Goal: Complete application form

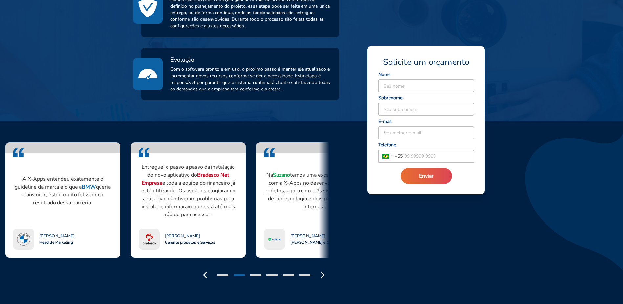
scroll to position [481, 0]
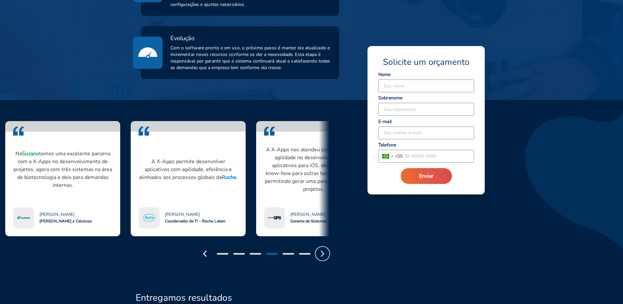
click at [323, 248] on icon "button" at bounding box center [322, 253] width 11 height 11
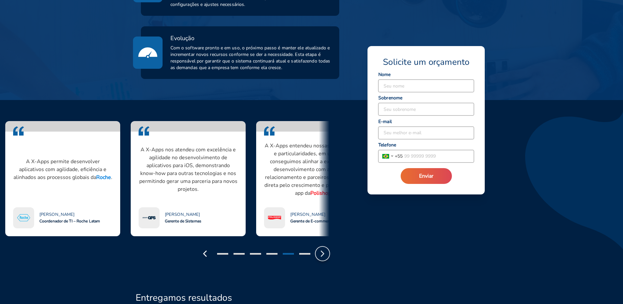
click at [323, 248] on icon "button" at bounding box center [322, 253] width 11 height 11
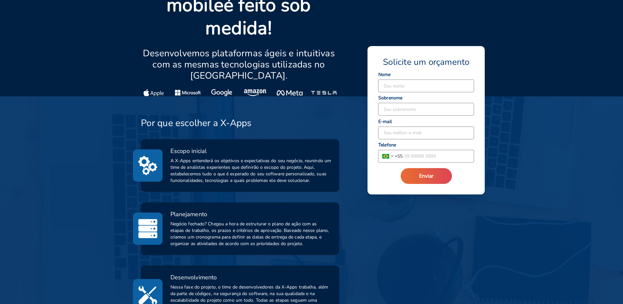
scroll to position [0, 0]
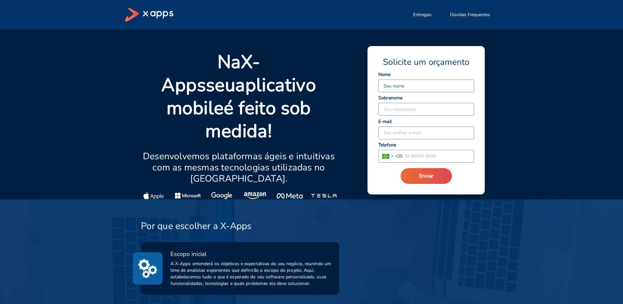
click at [387, 89] on input at bounding box center [427, 86] width 96 height 12
type input "[PERSON_NAME]"
type input "[PERSON_NAME][EMAIL_ADDRESS][DOMAIN_NAME]"
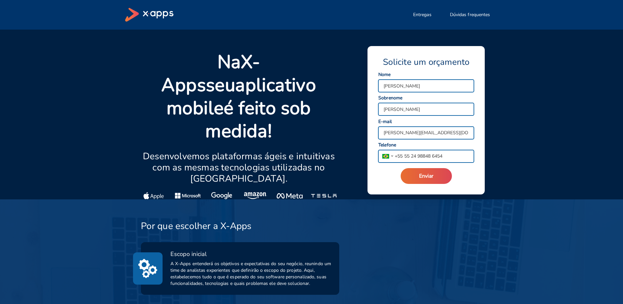
drag, startPoint x: 421, startPoint y: 156, endPoint x: 498, endPoint y: 151, distance: 77.0
click at [498, 151] on div "Na X-Apps seu aplicativo mobile é feito sob medida! Desenvolvemos plataformas á…" at bounding box center [311, 115] width 373 height 170
type input "55 24 98113 6262"
click at [500, 151] on div "Na X-Apps seu aplicativo mobile é feito sob medida! Desenvolvemos plataformas á…" at bounding box center [311, 115] width 389 height 170
click at [423, 173] on span "Enviar" at bounding box center [426, 175] width 14 height 7
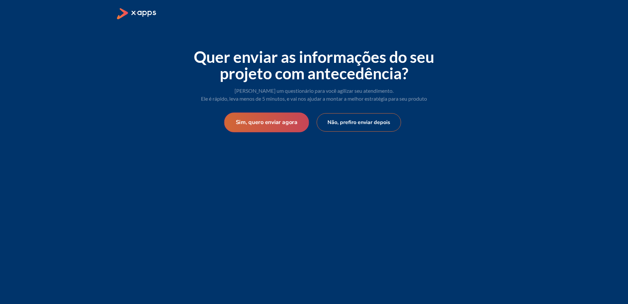
click at [270, 126] on button "Sim, quero enviar agora" at bounding box center [266, 122] width 85 height 20
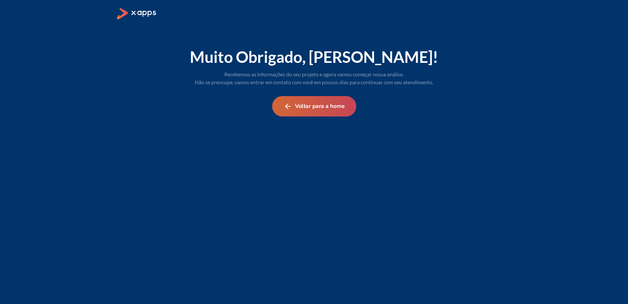
click at [315, 108] on button "Voltar para a home" at bounding box center [314, 106] width 84 height 20
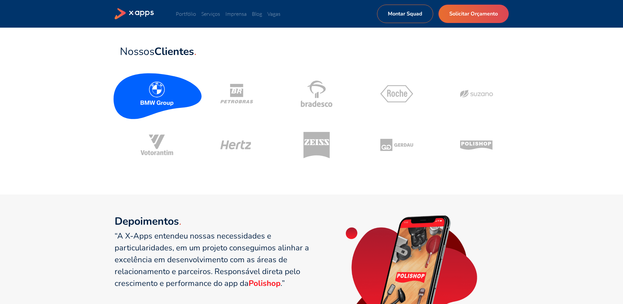
scroll to position [296, 0]
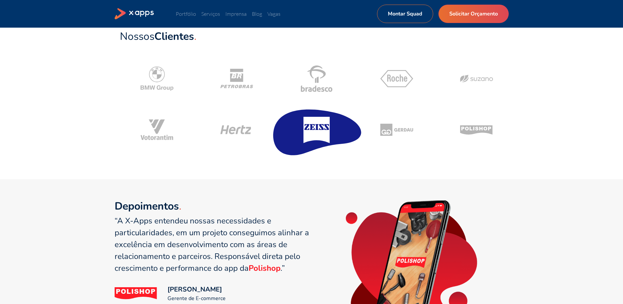
click at [316, 129] on icon at bounding box center [317, 130] width 26 height 26
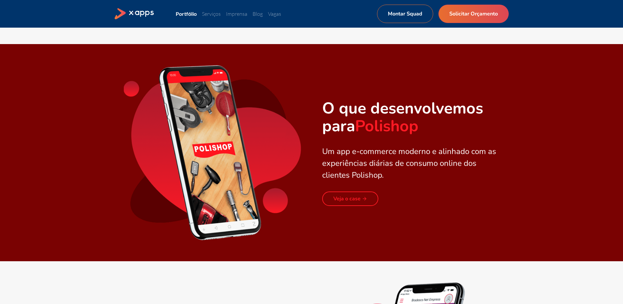
scroll to position [591, 0]
